Goal: Task Accomplishment & Management: Complete application form

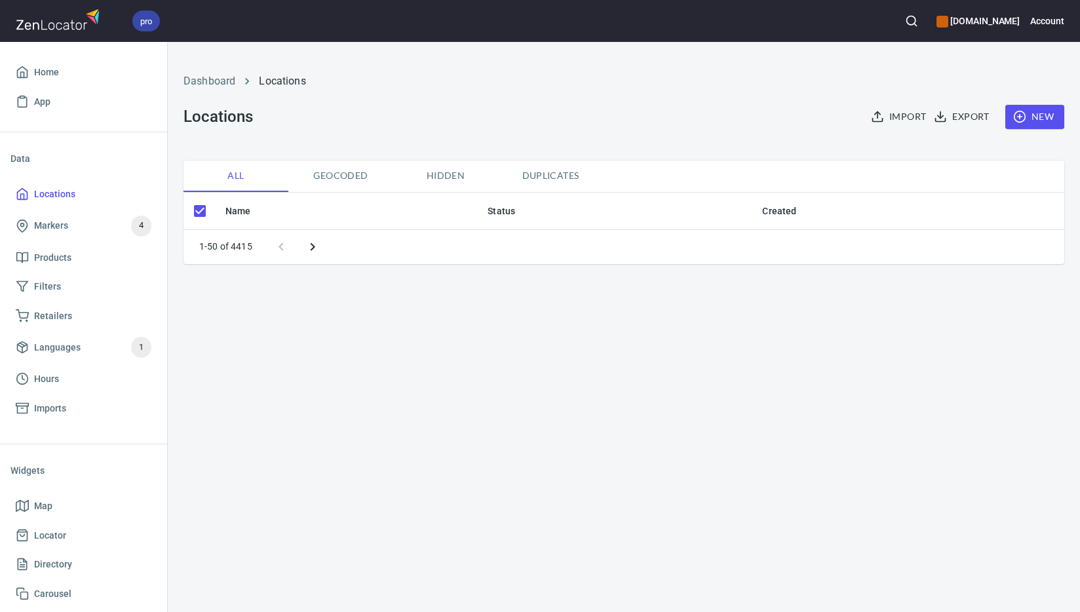
checkbox input "false"
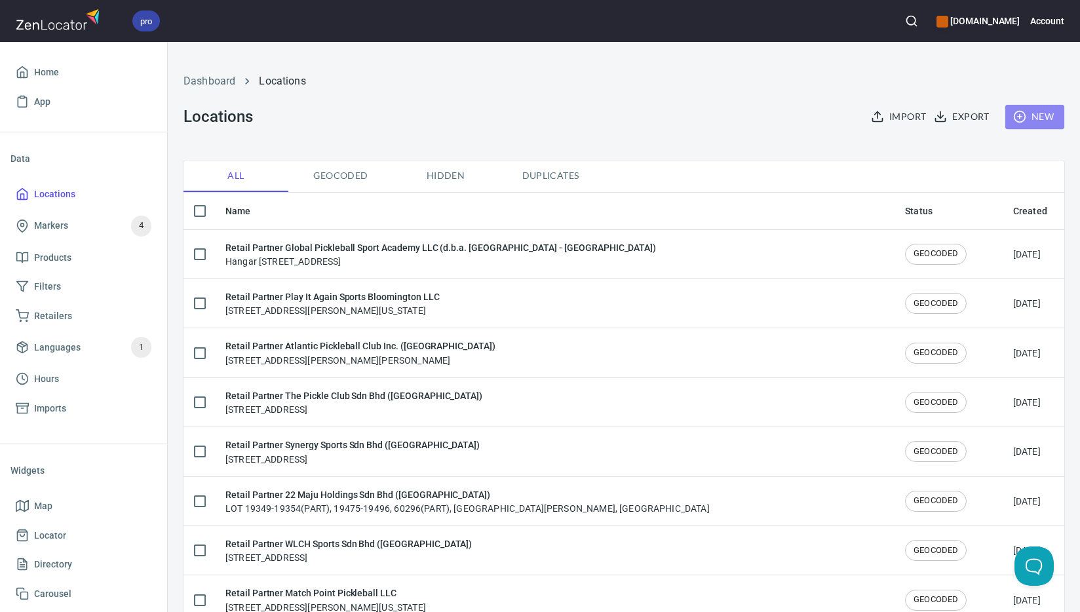
click at [1036, 117] on span "New" at bounding box center [1035, 117] width 38 height 16
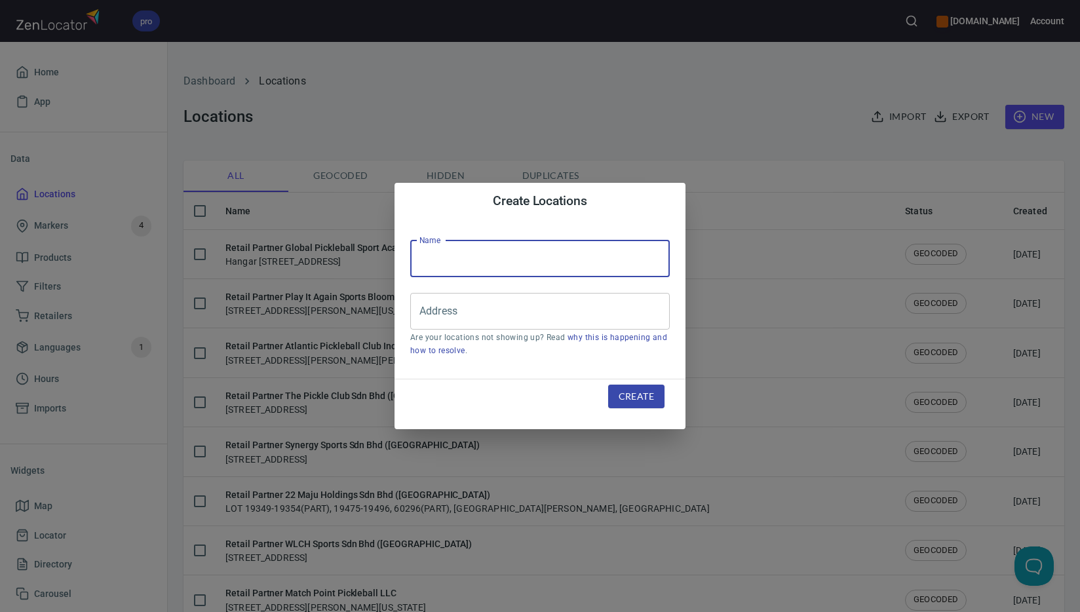
click at [568, 261] on input "text" at bounding box center [540, 259] width 260 height 37
paste input "Mission Bowling Alley LLC (d.b.a. Incredibowl)"
type input "Retail Partner Mission Bowling Alley LLC (d.b.a. Incredibowl)"
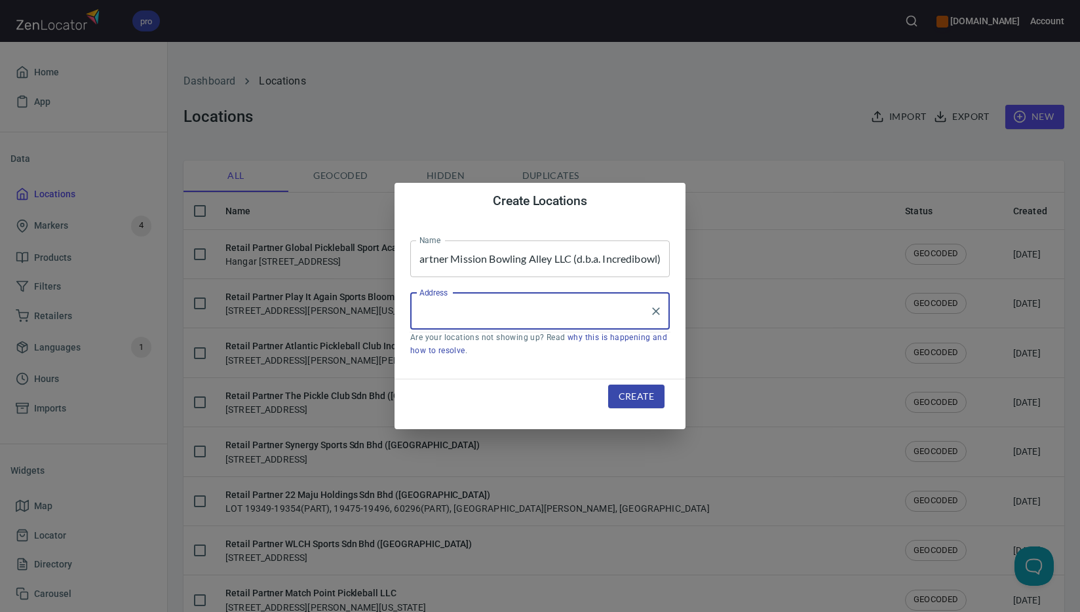
scroll to position [0, 0]
click at [563, 305] on input "Address" at bounding box center [530, 311] width 228 height 25
click at [560, 313] on input "Address" at bounding box center [530, 311] width 228 height 25
paste input "[STREET_ADDRESS]"
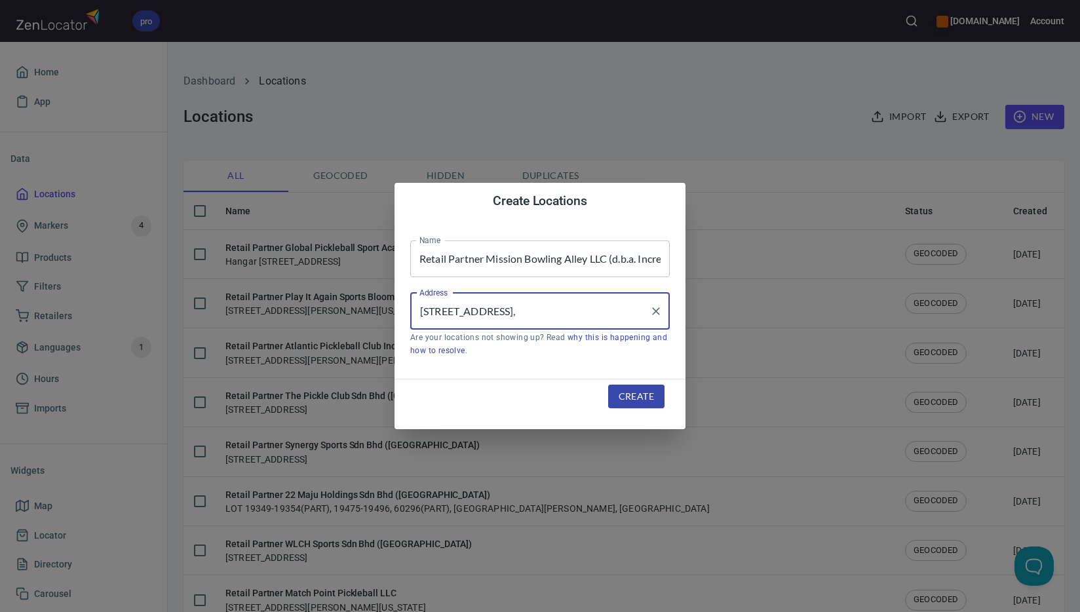
paste input "Mission"
paste input "[US_STATE]"
click at [555, 307] on input "2140 E Business" at bounding box center [530, 311] width 228 height 25
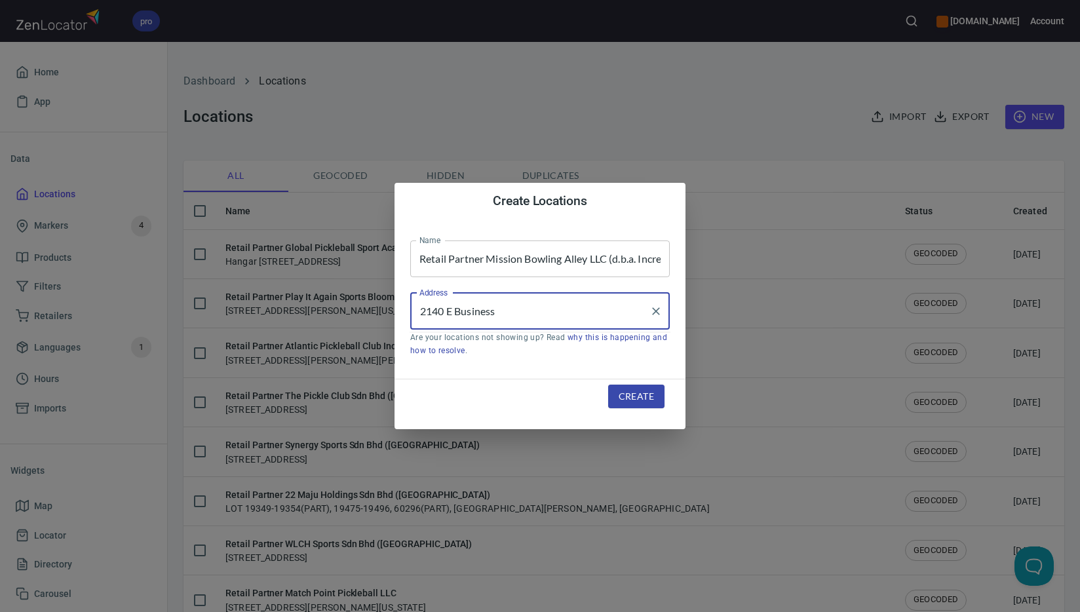
paste input "Mission"
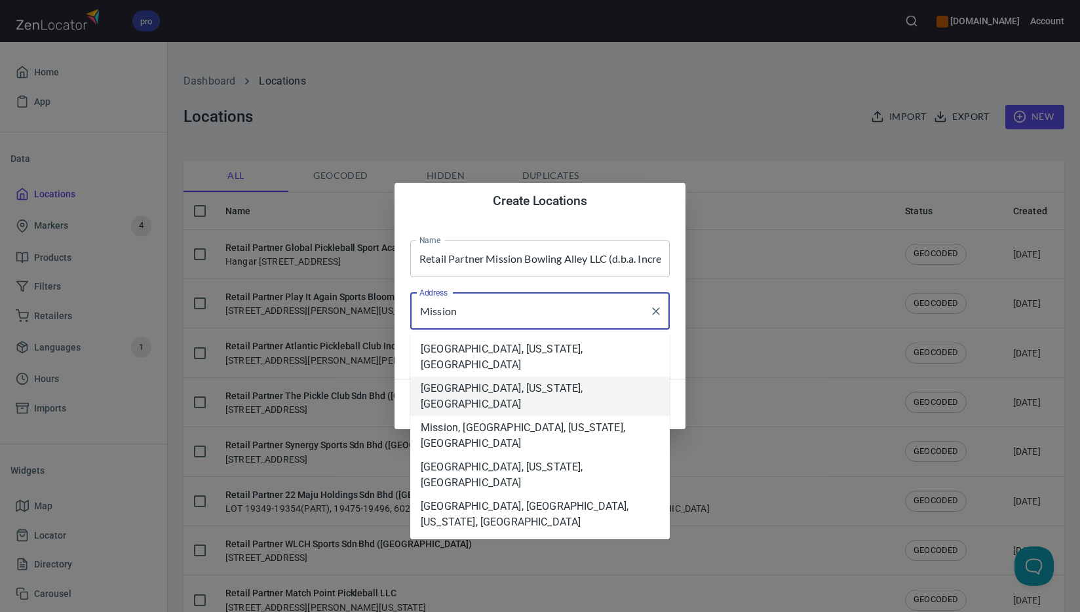
click at [557, 377] on li "[GEOGRAPHIC_DATA], [US_STATE], [GEOGRAPHIC_DATA]" at bounding box center [540, 396] width 260 height 39
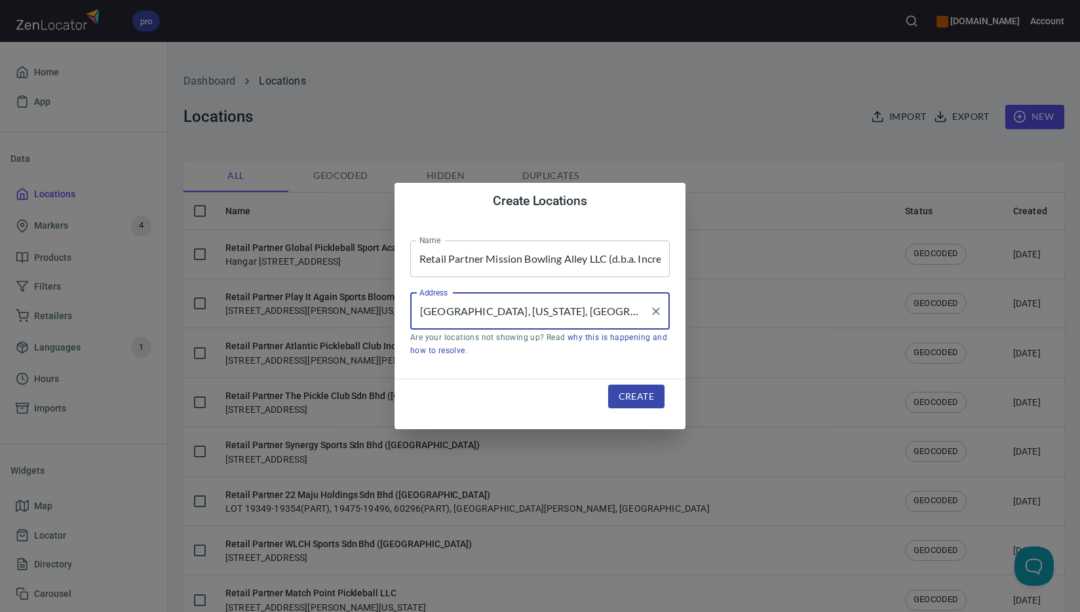
type input "[GEOGRAPHIC_DATA], [US_STATE], [GEOGRAPHIC_DATA]"
click at [652, 397] on span "Create" at bounding box center [636, 397] width 35 height 16
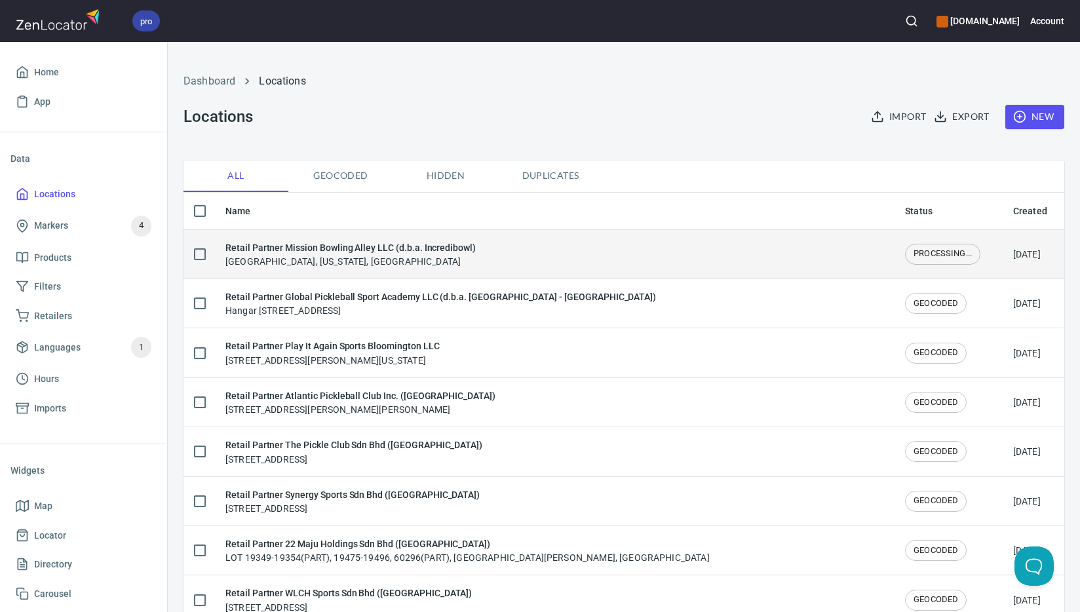
click at [526, 249] on div "Retail Partner Mission Bowling Alley LLC (d.b.a. Incredibowl) [GEOGRAPHIC_DATA]…" at bounding box center [554, 255] width 659 height 28
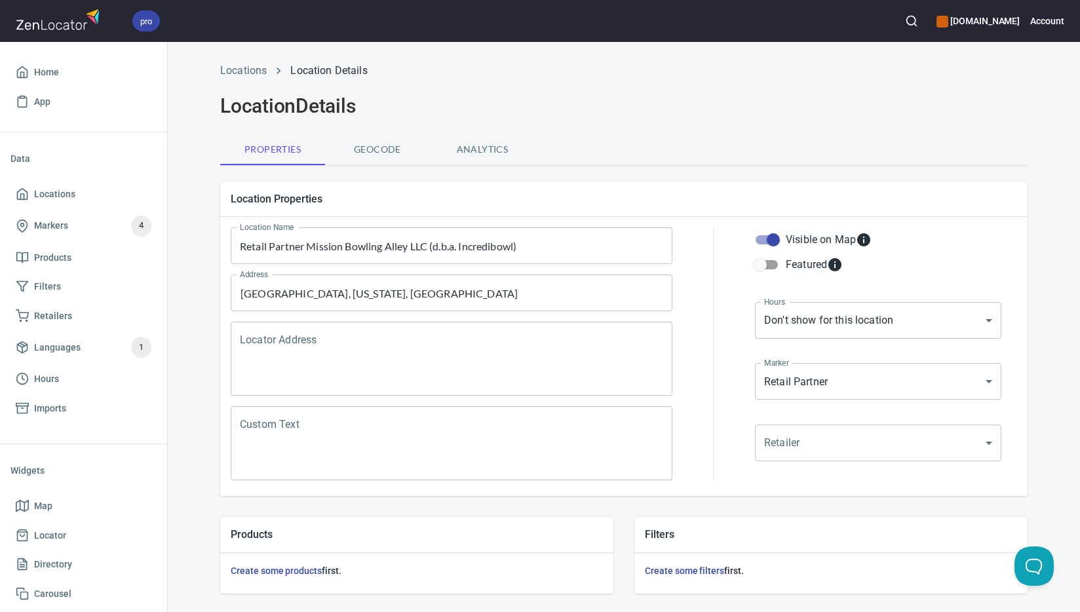
click at [437, 345] on textarea "Locator Address" at bounding box center [451, 359] width 423 height 50
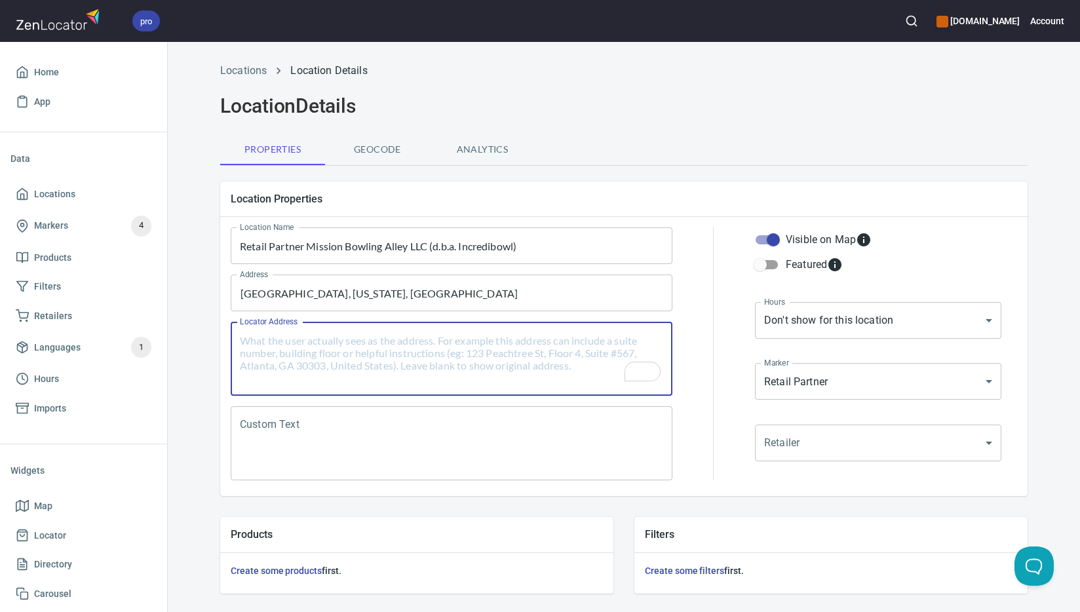
paste textarea "[STREET_ADDRESS]"
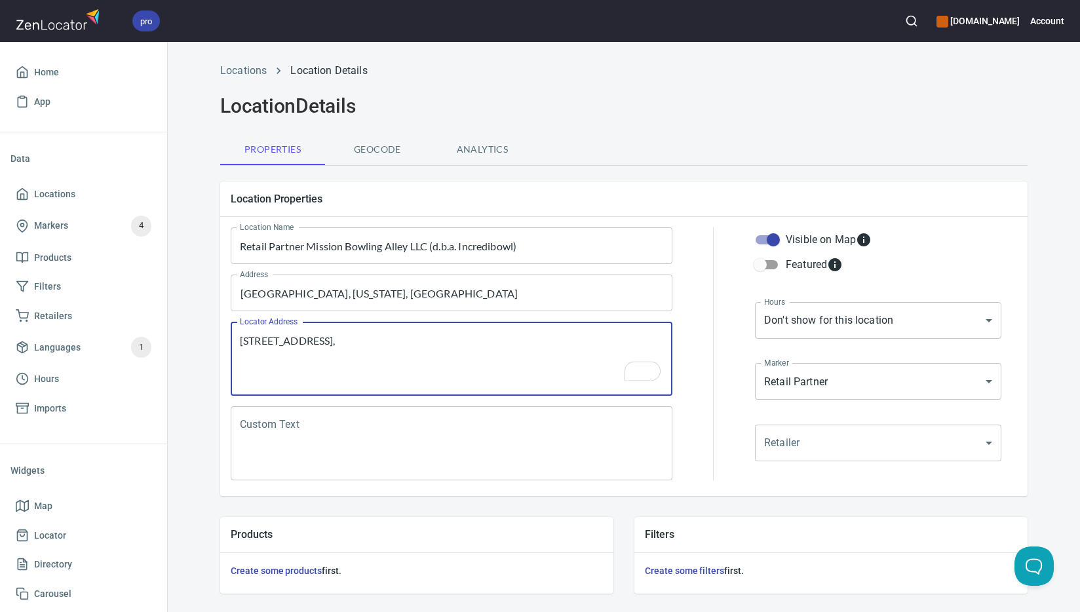
paste textarea "Mission"
paste textarea "[US_STATE]"
paste textarea "78572"
paste textarea "[GEOGRAPHIC_DATA]"
type textarea "[STREET_ADDRESS][US_STATE]"
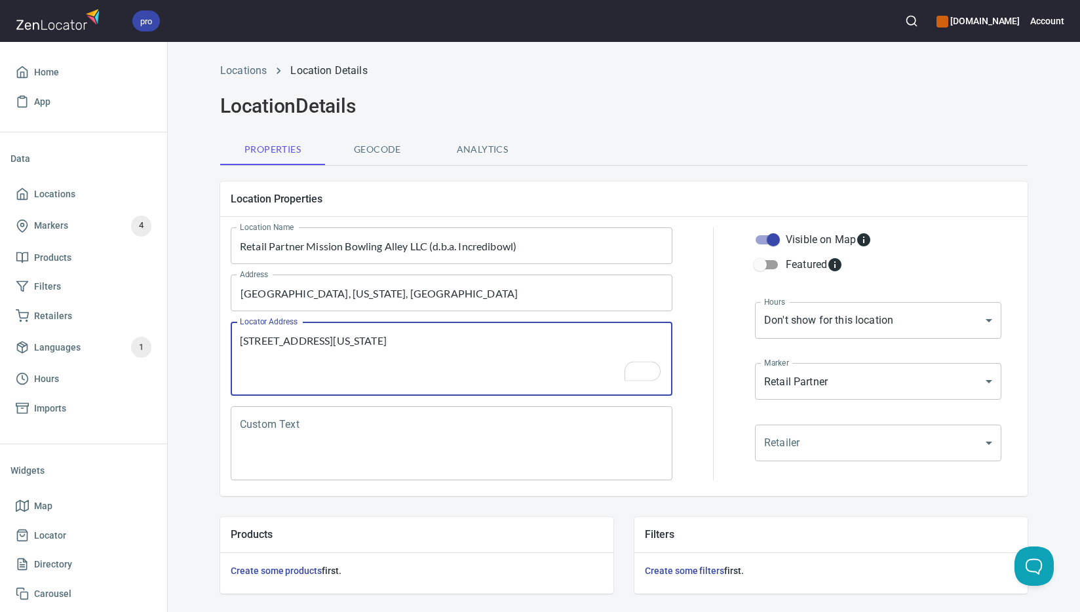
click at [587, 439] on textarea "Custom Text" at bounding box center [451, 444] width 423 height 50
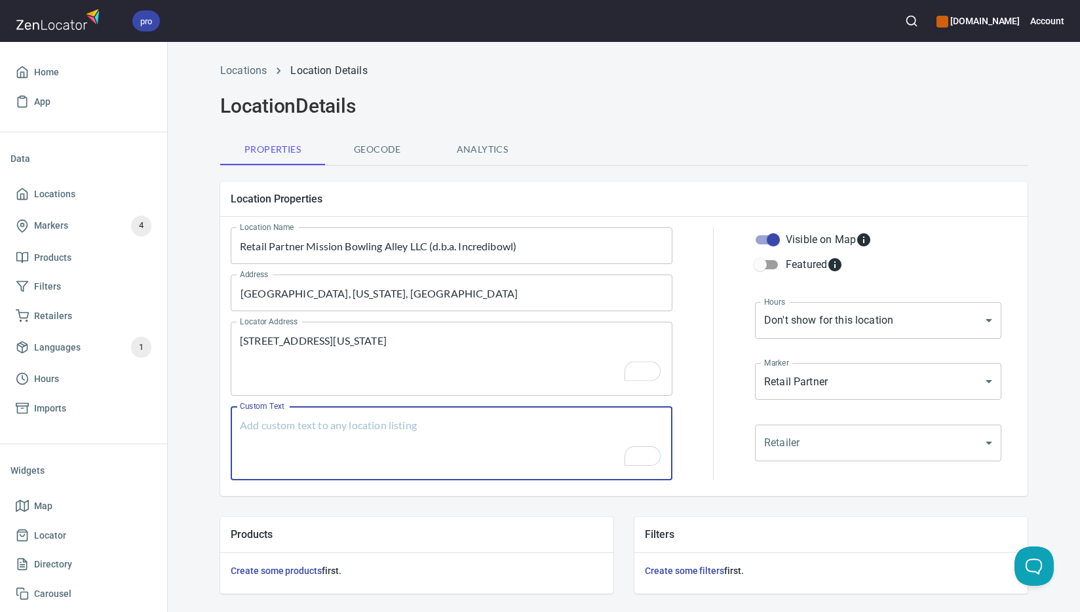
paste textarea "Brands Carried: SelkirkNox, Paddletek Return Policy: 7 Days Refund or Exchange"
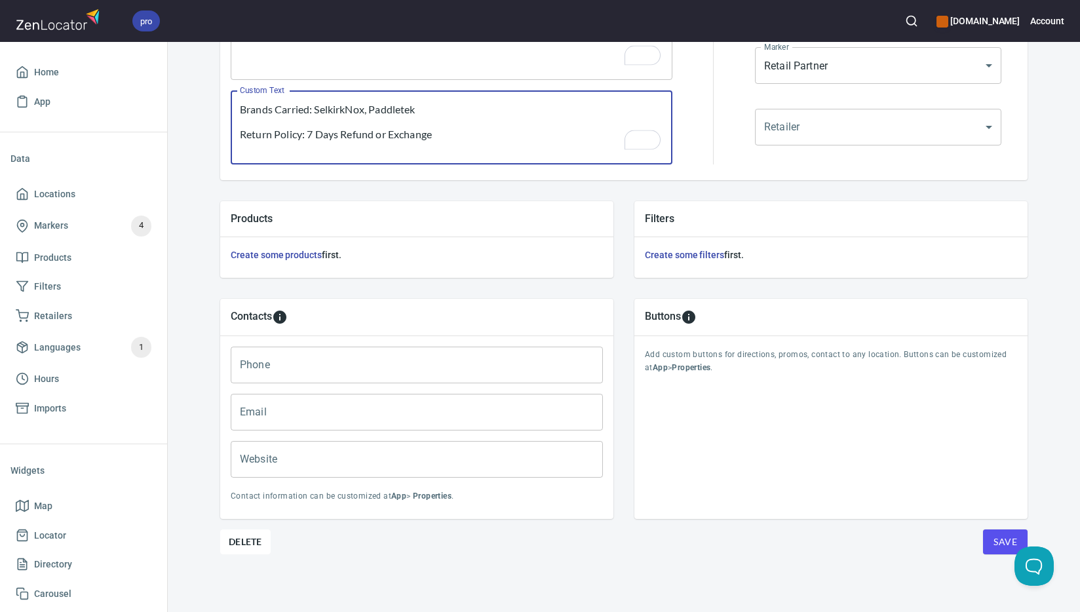
type textarea "Brands Carried: SelkirkNox, Paddletek Return Policy: 7 Days Refund or Exchange"
click at [388, 358] on input "Phone" at bounding box center [417, 365] width 372 height 37
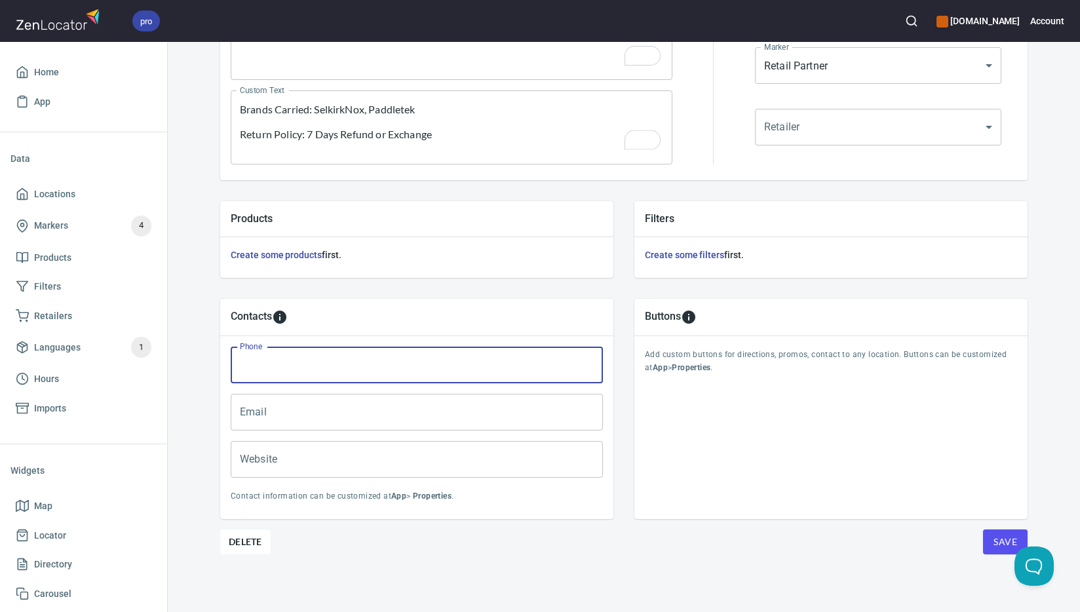
paste input "[PHONE_NUMBER]"
type input "[PHONE_NUMBER]"
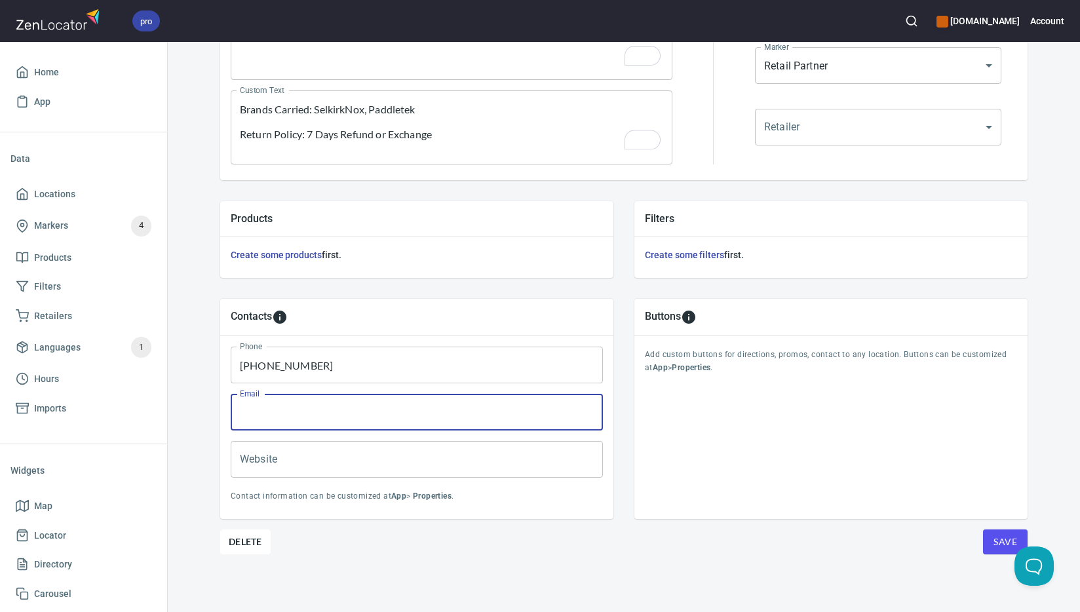
click at [503, 414] on input "Email" at bounding box center [417, 412] width 372 height 37
paste input "[EMAIL_ADDRESS][DOMAIN_NAME]"
type input "[EMAIL_ADDRESS][DOMAIN_NAME]"
click at [355, 460] on input "Website" at bounding box center [417, 459] width 372 height 37
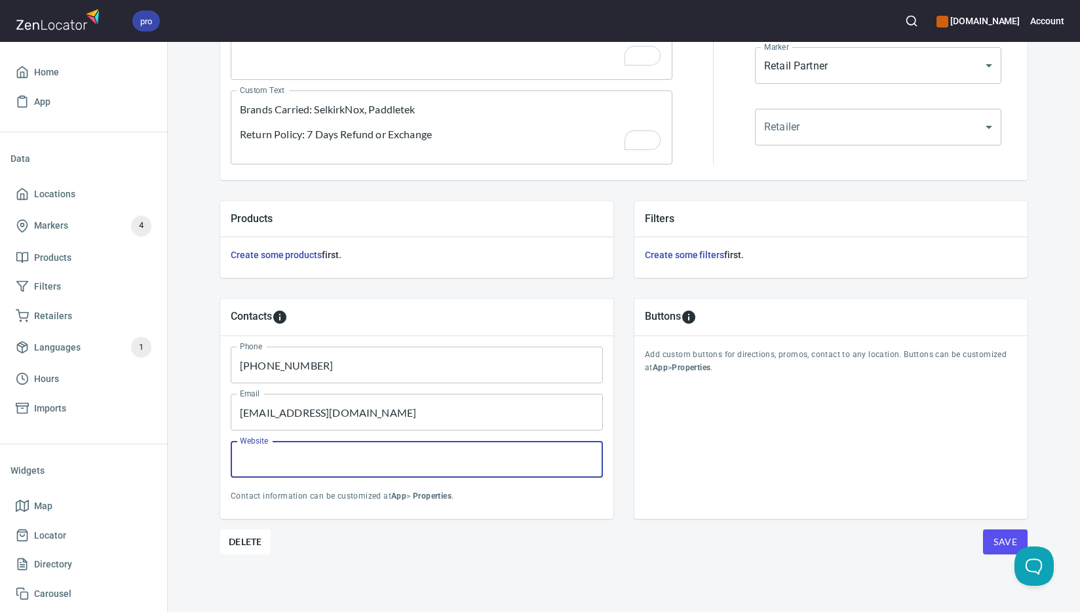
paste input "[DOMAIN_NAME]"
type input "[DOMAIN_NAME]"
click at [996, 539] on span "Save" at bounding box center [1006, 542] width 24 height 16
